Goal: Task Accomplishment & Management: Use online tool/utility

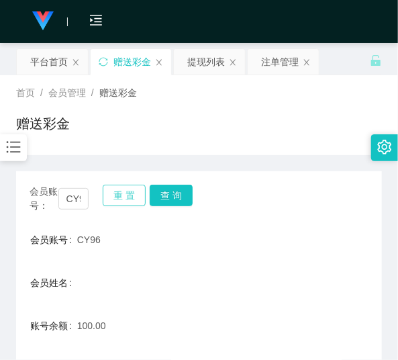
scroll to position [146, 0]
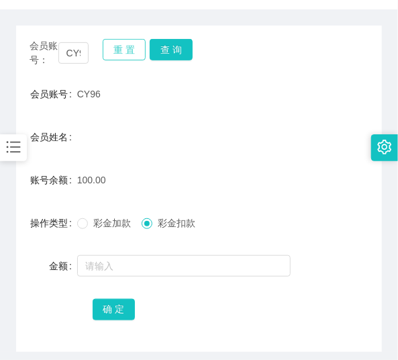
click at [131, 55] on button "重 置" at bounding box center [124, 49] width 43 height 21
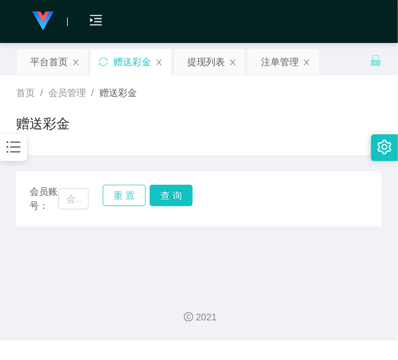
scroll to position [0, 0]
drag, startPoint x: 77, startPoint y: 188, endPoint x: 77, endPoint y: 200, distance: 11.4
click at [77, 199] on input "text" at bounding box center [73, 198] width 30 height 21
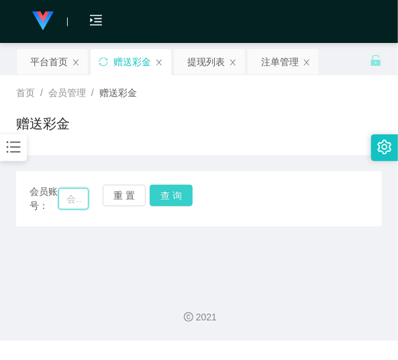
paste input "lok889"
type input "lok889"
click at [167, 191] on button "查 询" at bounding box center [171, 195] width 43 height 21
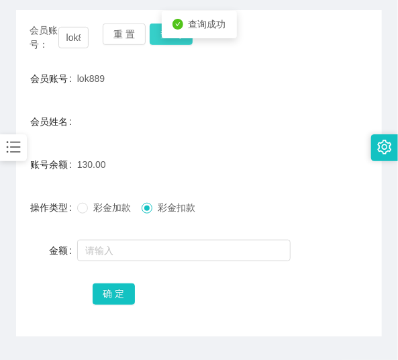
scroll to position [162, 0]
click at [167, 260] on div at bounding box center [184, 249] width 214 height 27
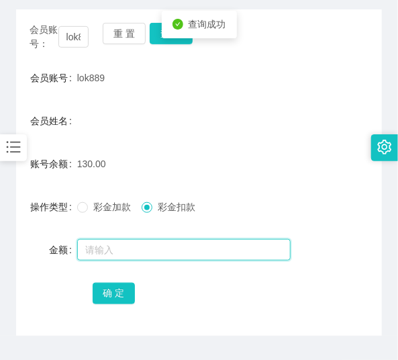
click at [165, 249] on input "text" at bounding box center [184, 249] width 214 height 21
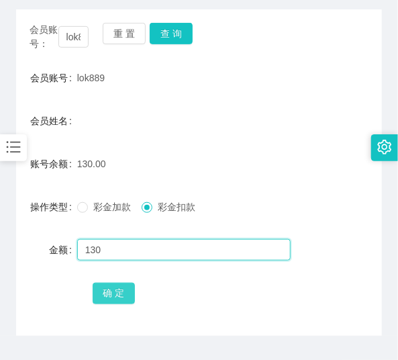
type input "130"
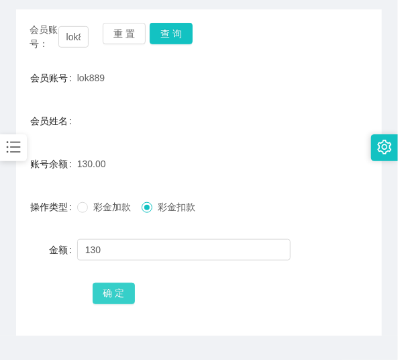
click at [124, 294] on button "确 定" at bounding box center [114, 293] width 43 height 21
